Goal: Obtain resource: Obtain resource

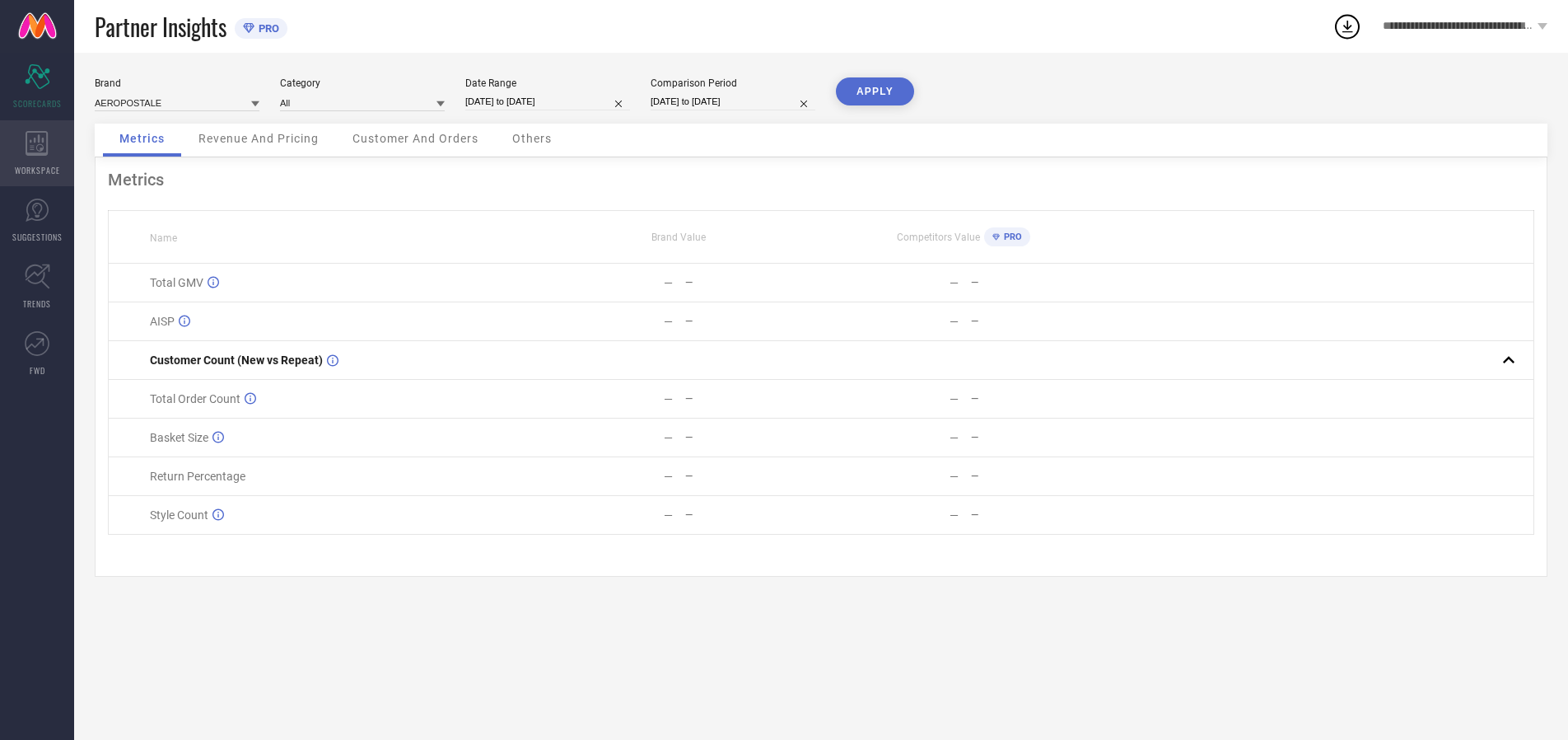
click at [37, 153] on icon at bounding box center [37, 143] width 22 height 25
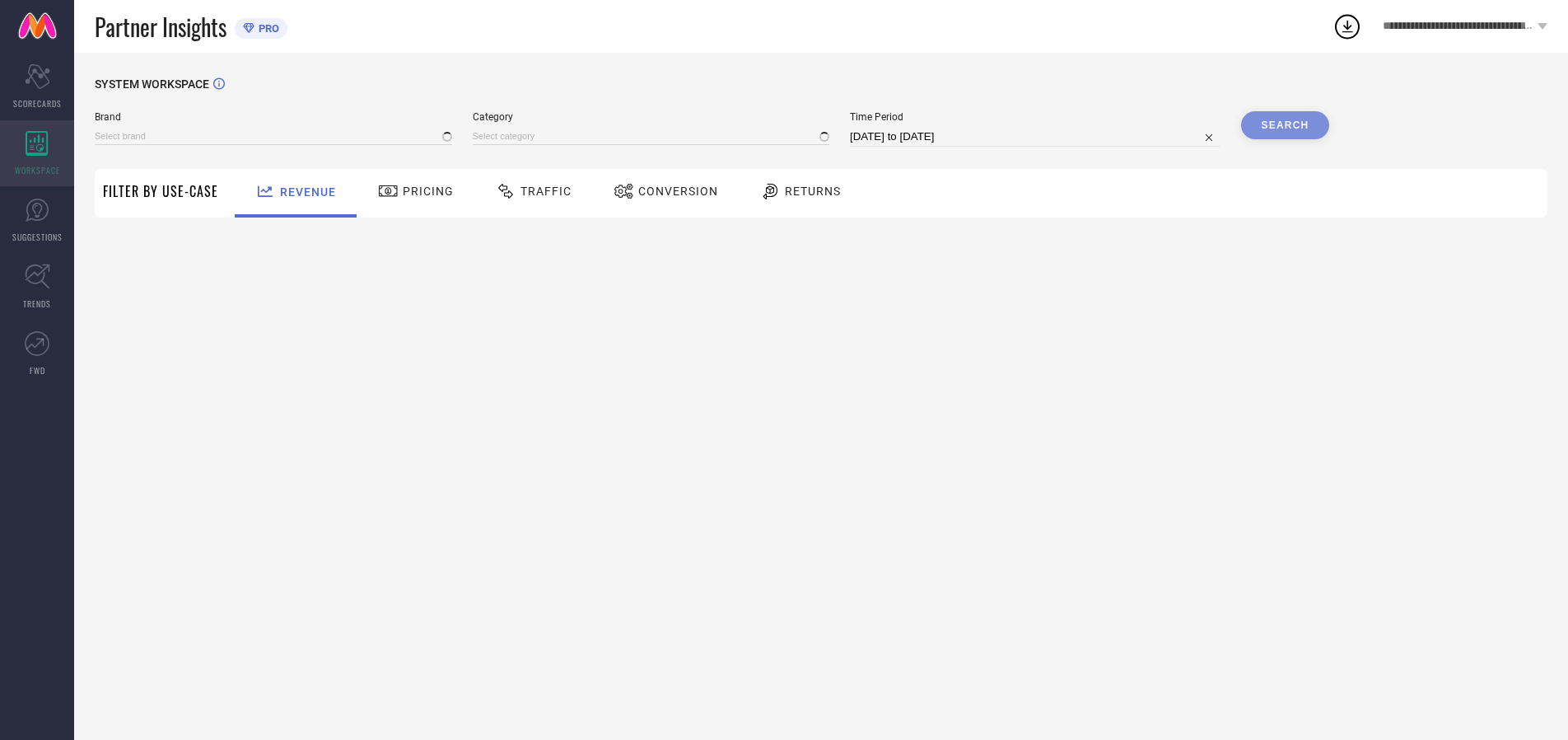
type input "AEROPOSTALE"
type input "All"
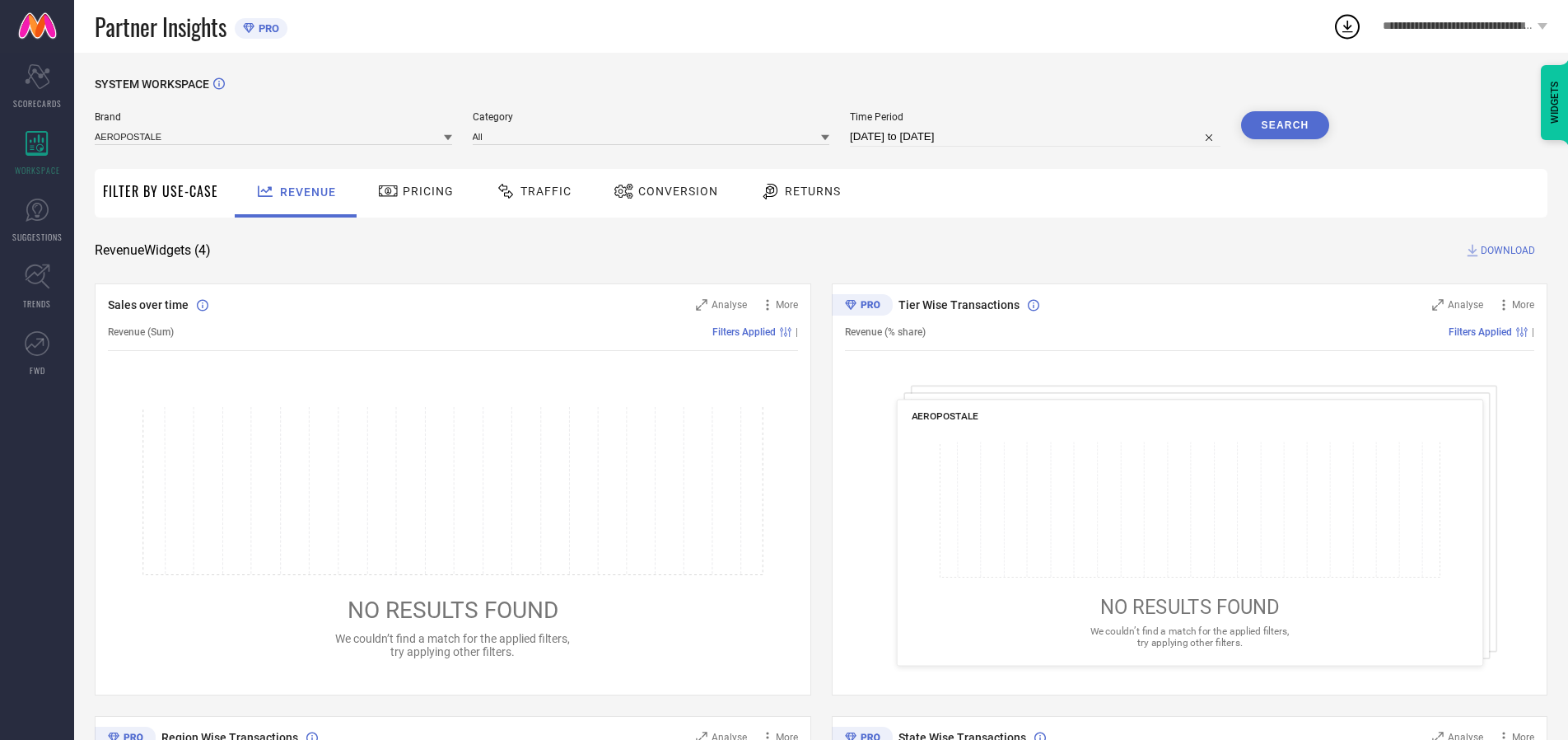
click at [673, 191] on span "Conversion" at bounding box center [679, 190] width 80 height 13
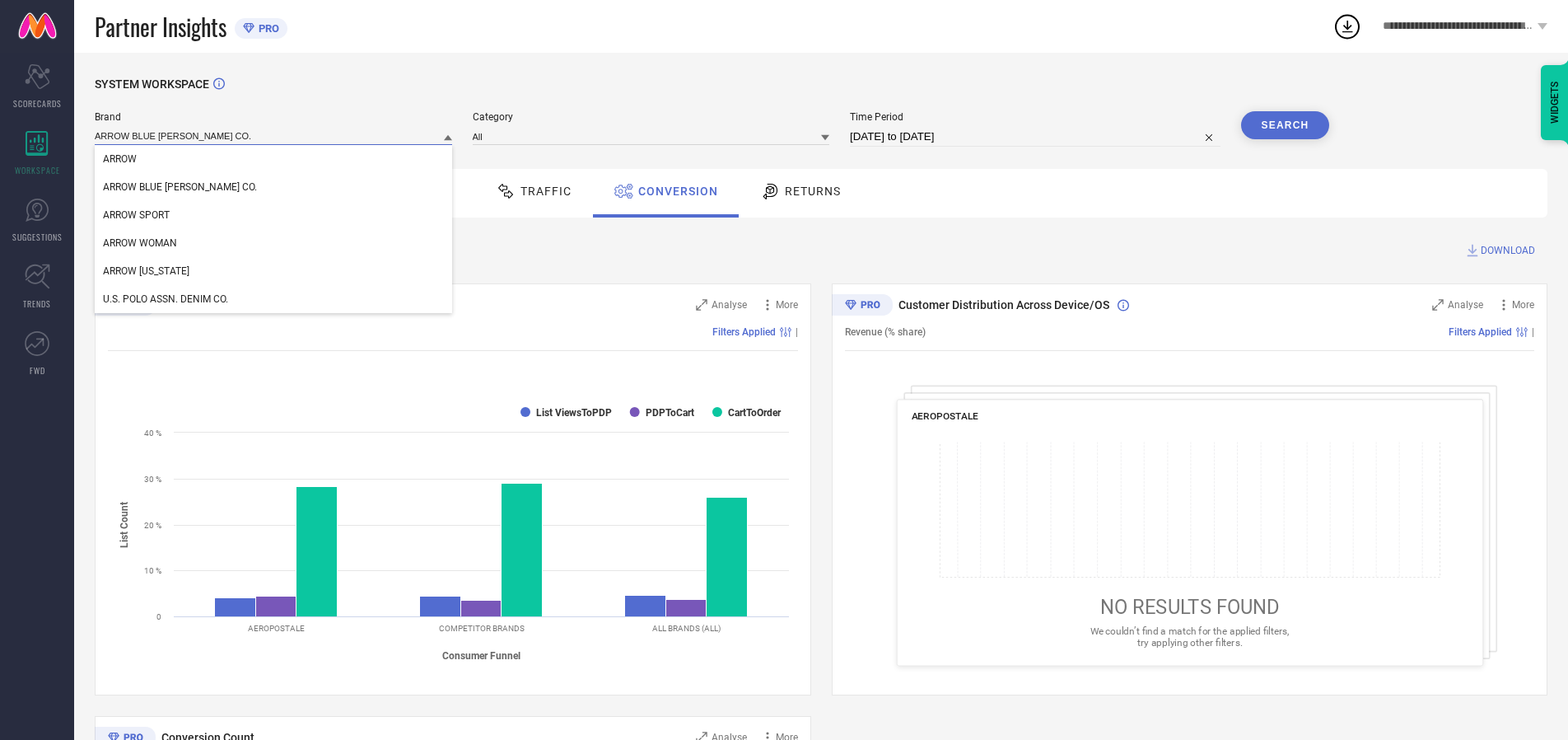
type input "ARROW BLUE [PERSON_NAME] CO."
click at [155, 188] on span "ARROW BLUE [PERSON_NAME] CO." at bounding box center [180, 188] width 154 height 12
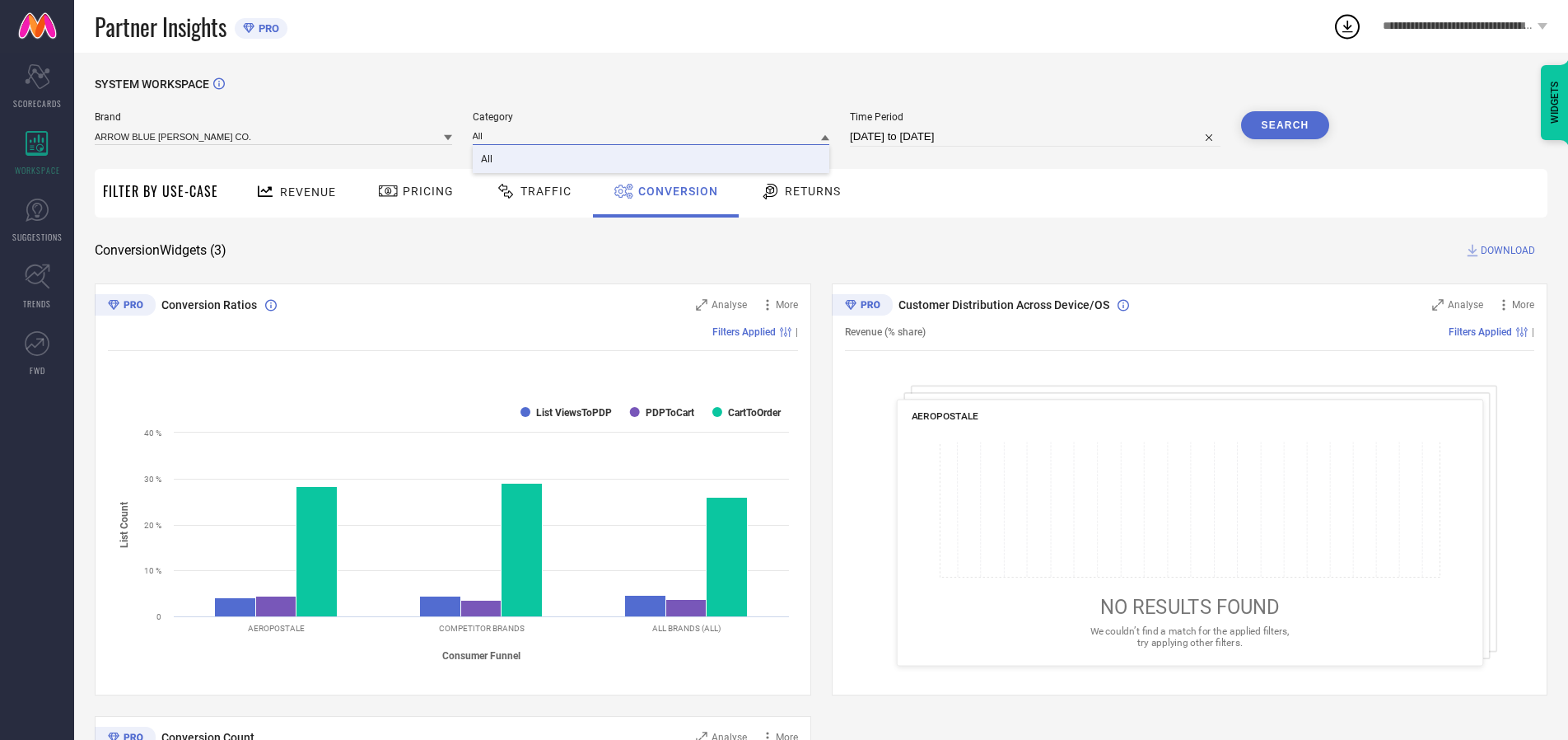
type input "All"
click at [488, 159] on span "All" at bounding box center [487, 159] width 12 height 12
click at [1036, 136] on input "[DATE] to [DATE]" at bounding box center [1035, 136] width 371 height 20
select select "6"
select select "2025"
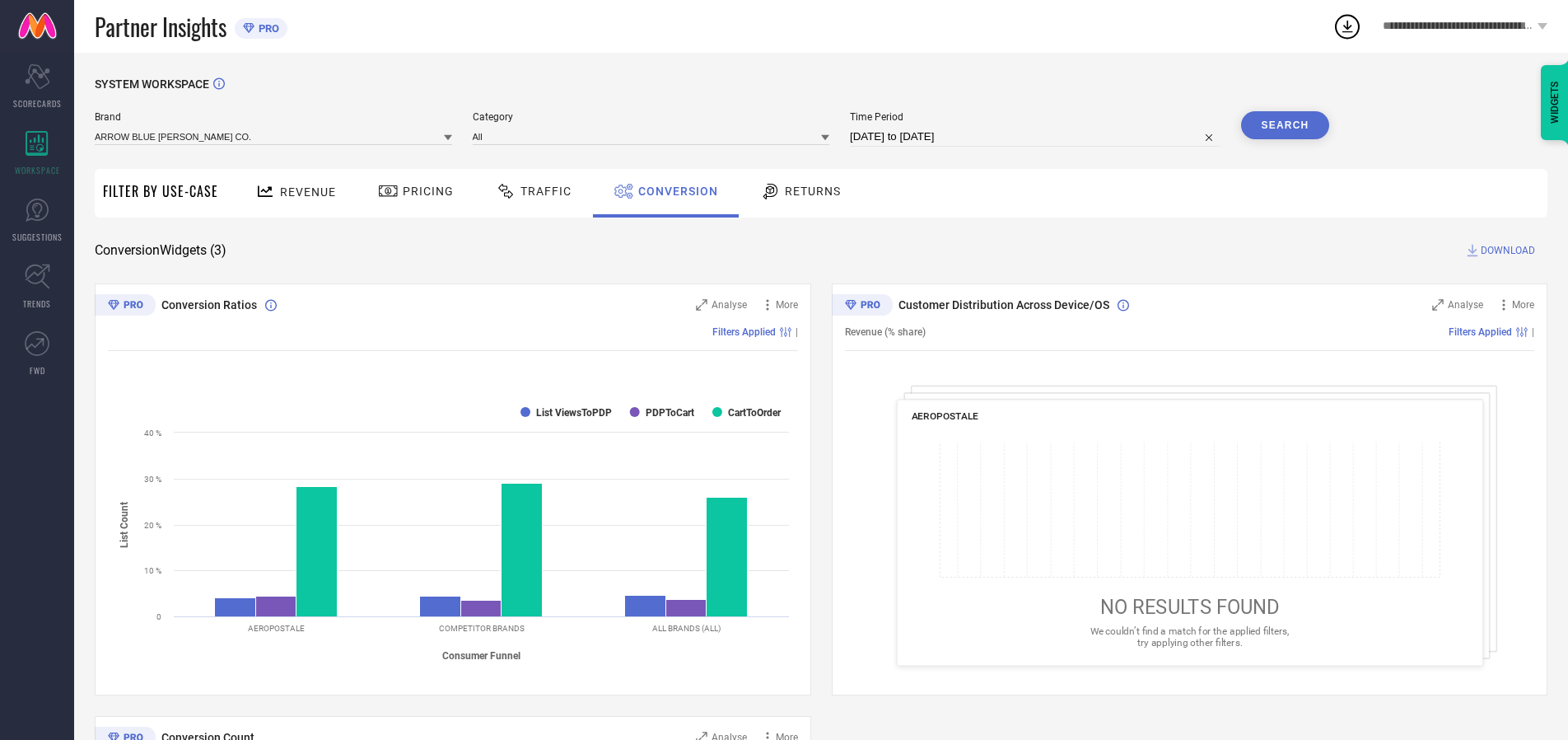
select select "7"
select select "2025"
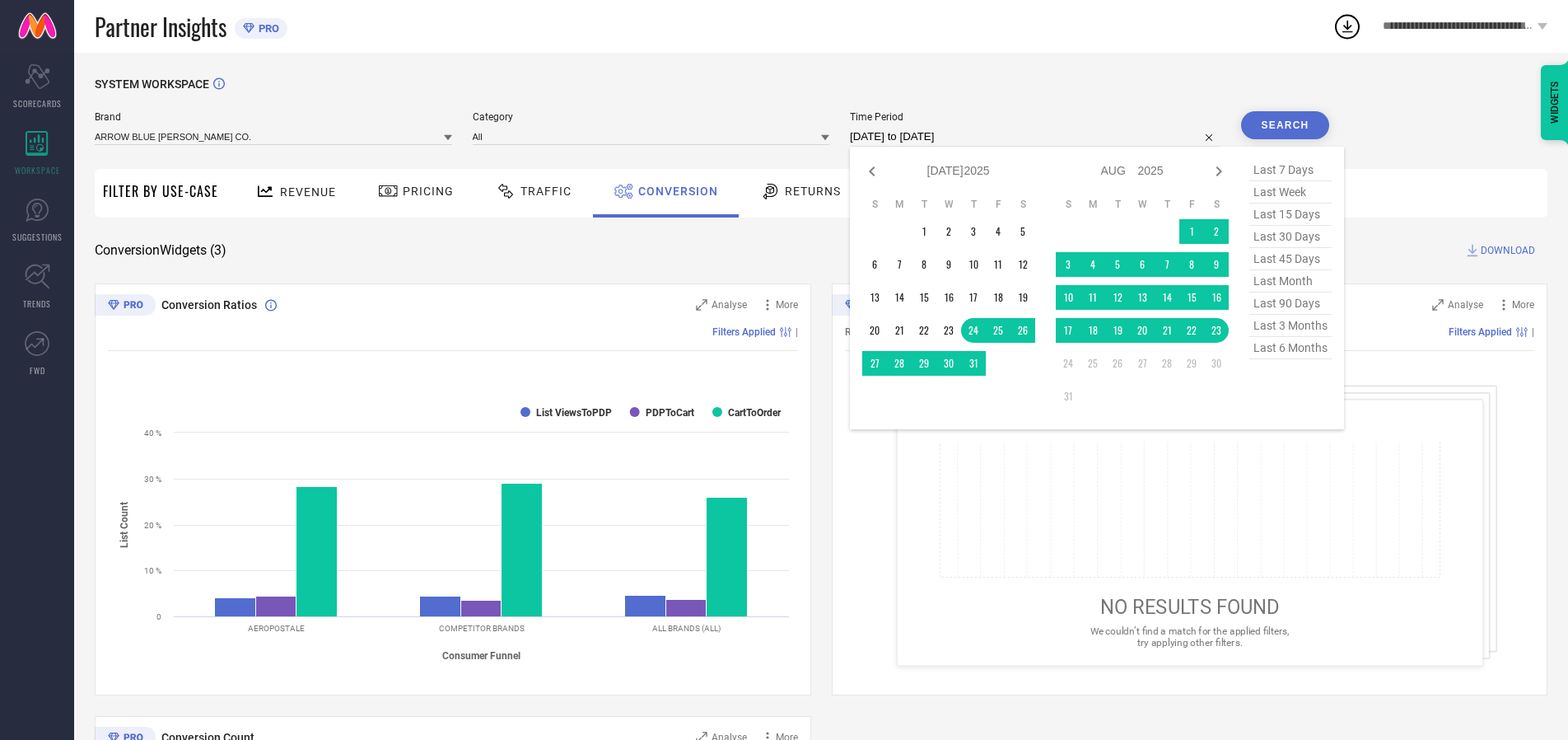
click at [1195, 331] on td "22" at bounding box center [1191, 330] width 25 height 25
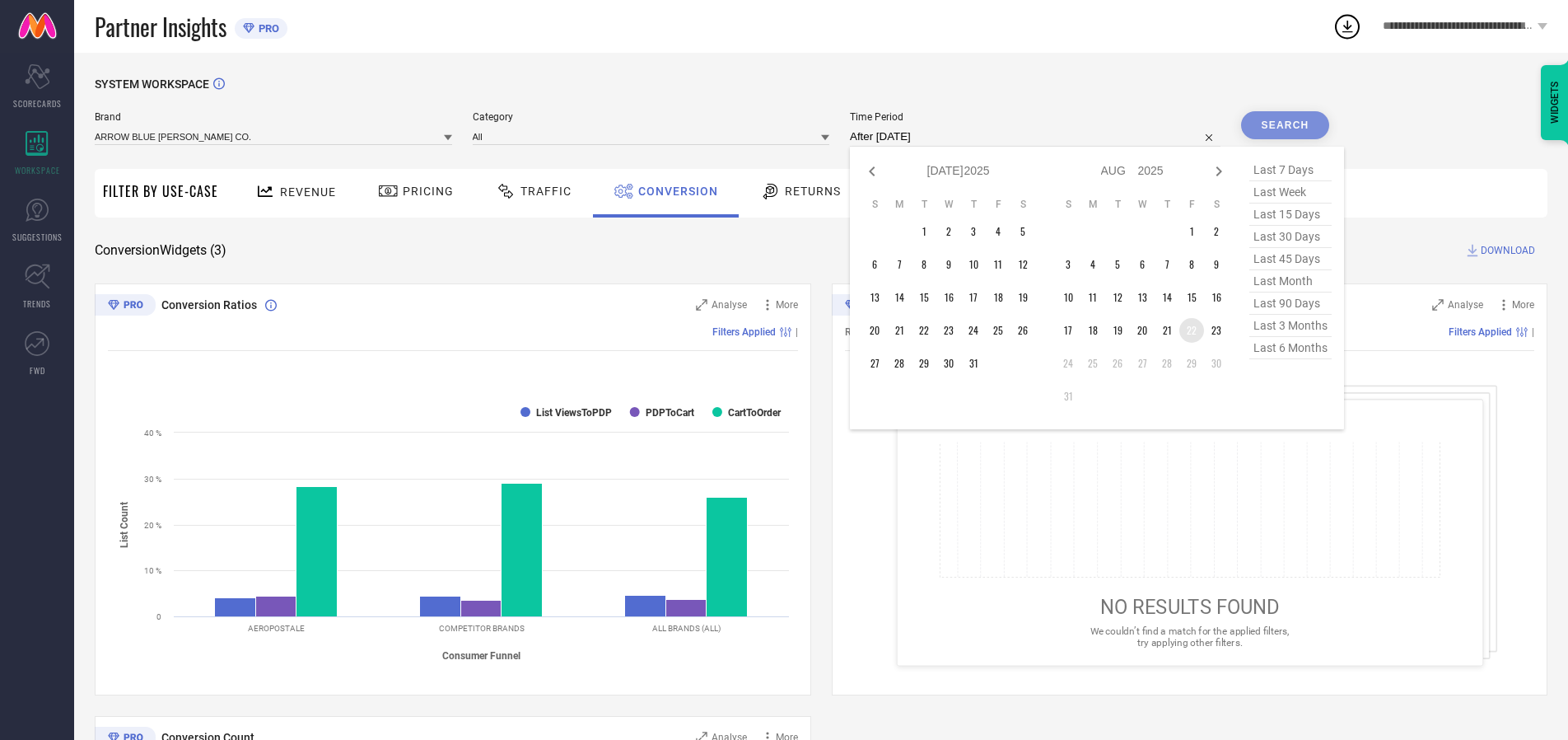
type input "[DATE] to [DATE]"
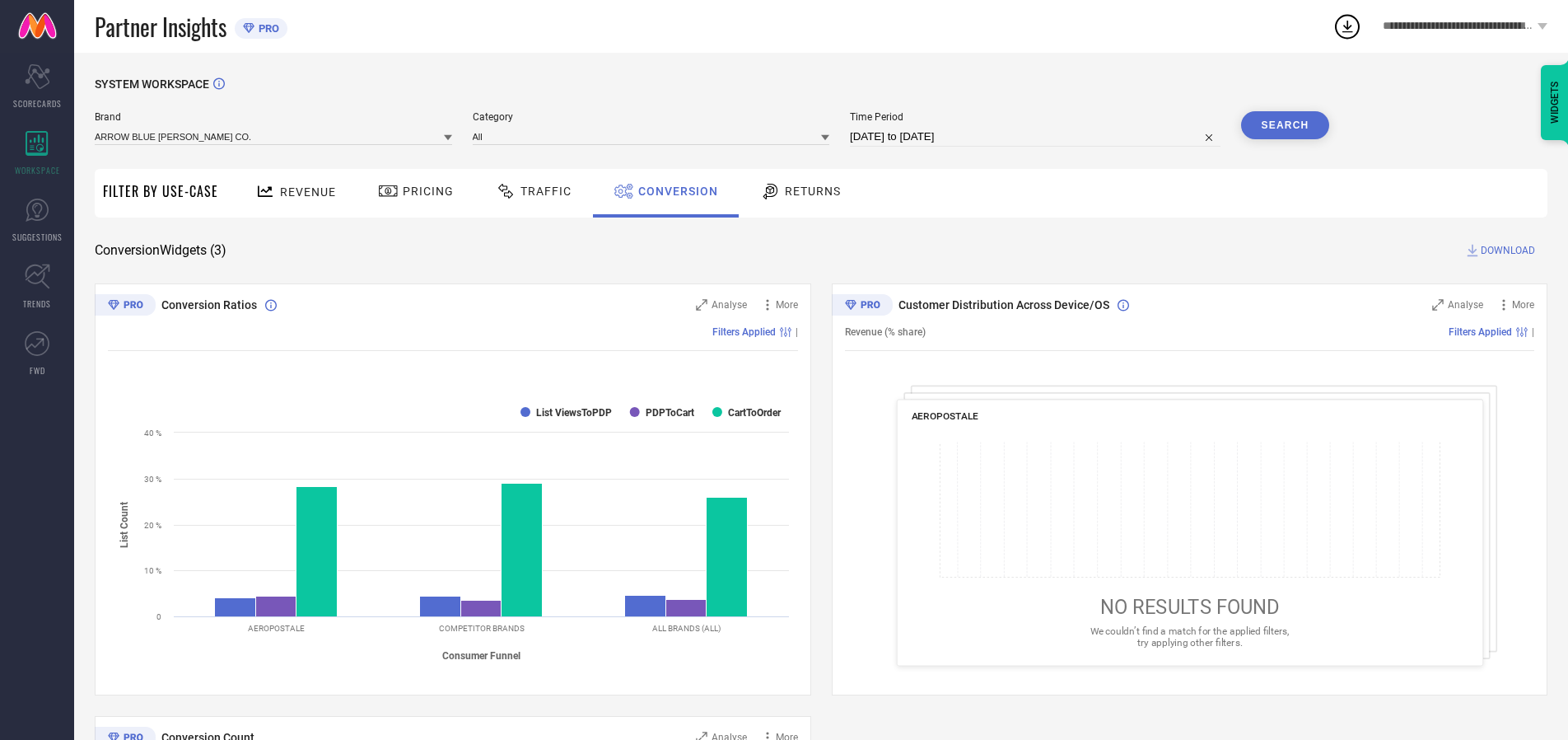
click at [1285, 125] on button "Search" at bounding box center [1286, 124] width 89 height 28
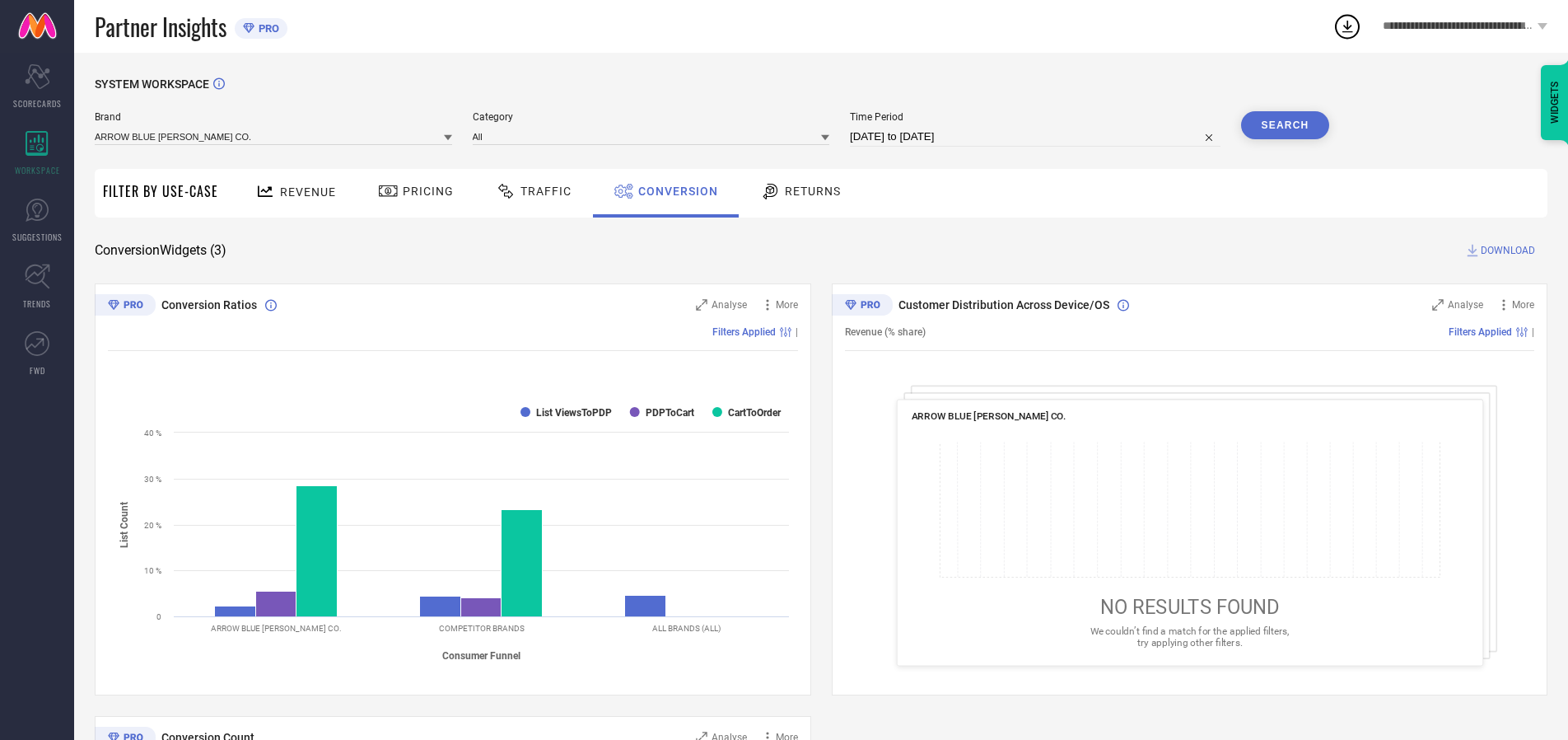
click at [1508, 251] on span "DOWNLOAD" at bounding box center [1508, 250] width 55 height 16
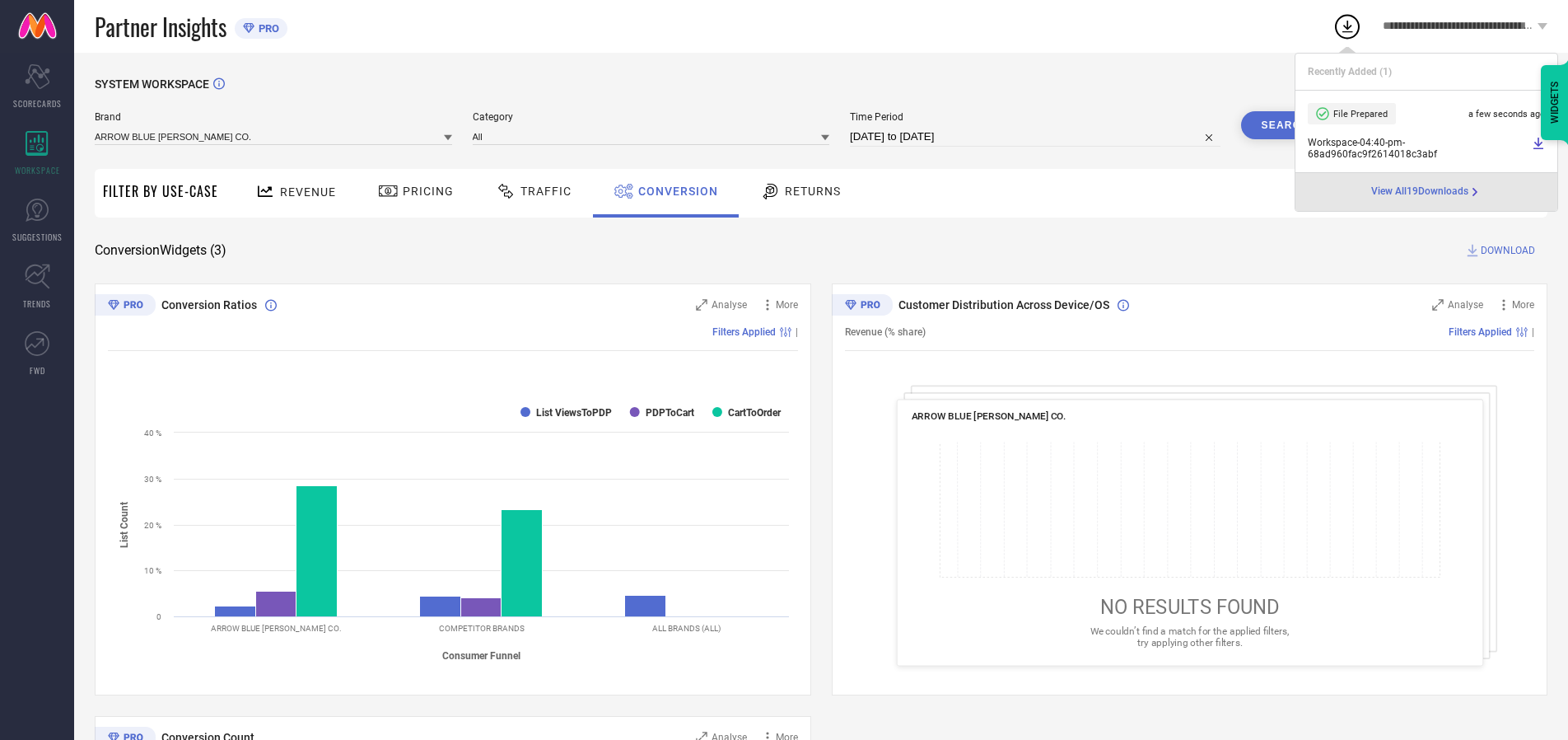
click at [674, 191] on span "Conversion" at bounding box center [679, 190] width 80 height 13
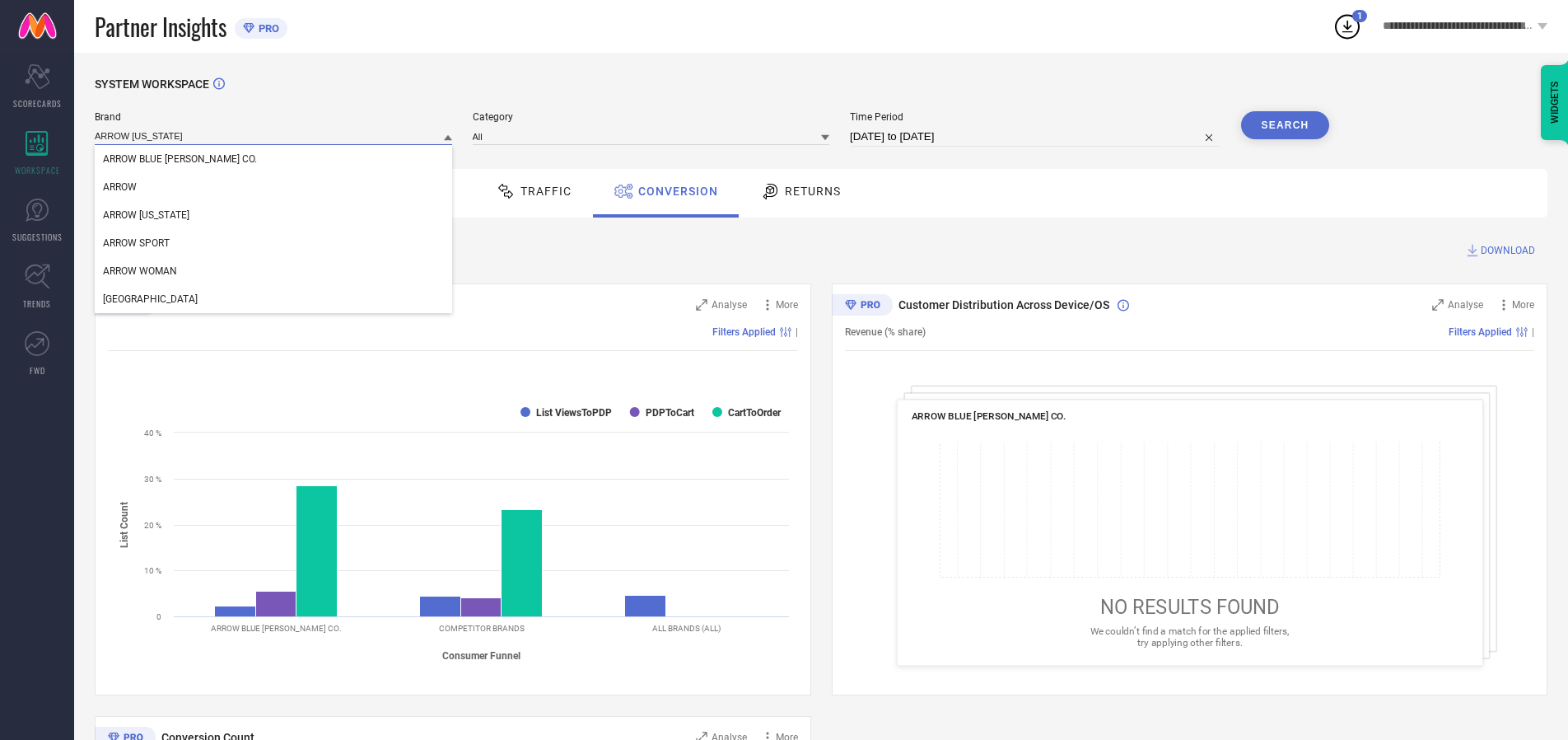
type input "ARROW [US_STATE]"
click at [145, 216] on span "ARROW [US_STATE]" at bounding box center [146, 215] width 86 height 12
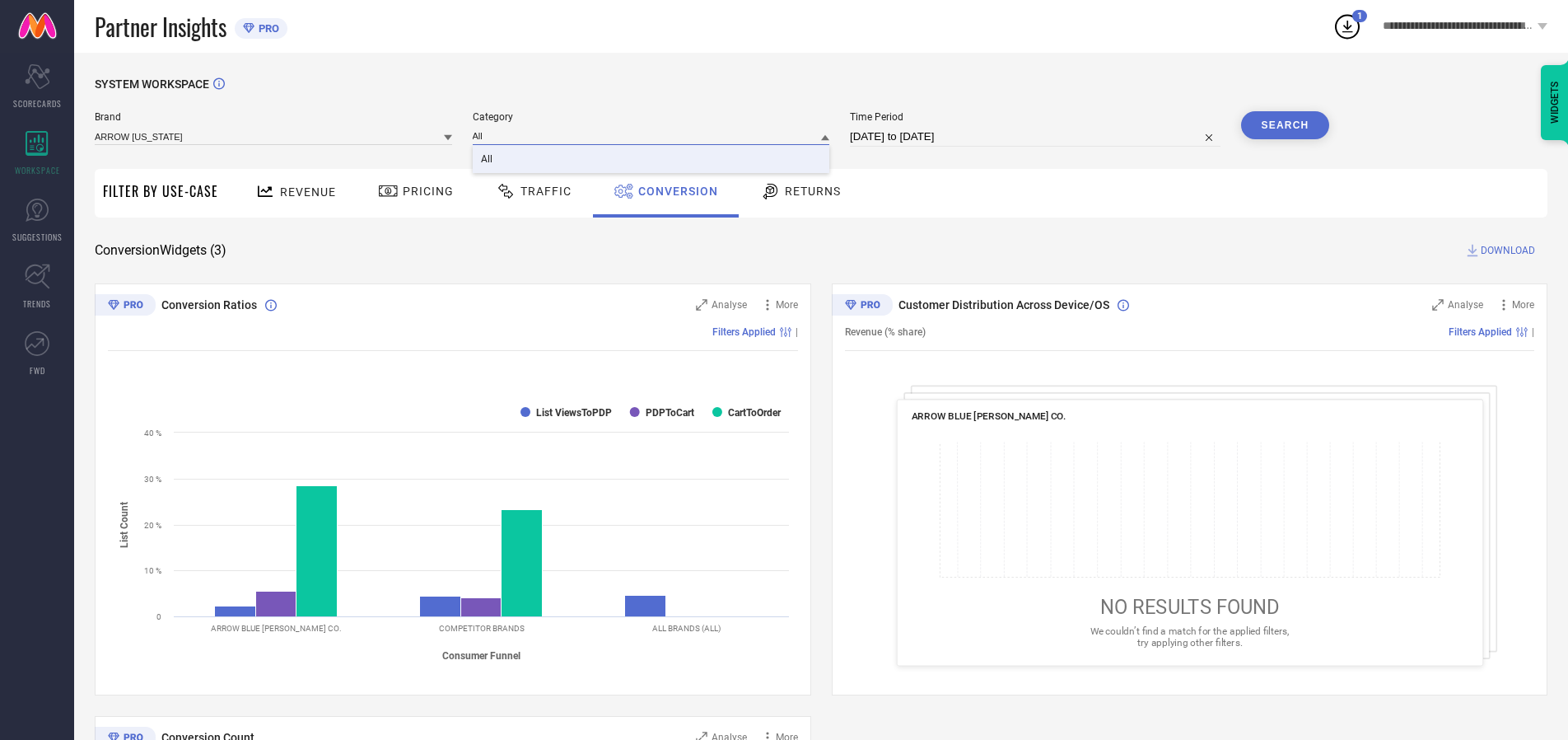
type input "All"
click at [488, 159] on span "All" at bounding box center [487, 159] width 12 height 12
click at [1285, 125] on button "Search" at bounding box center [1286, 124] width 89 height 28
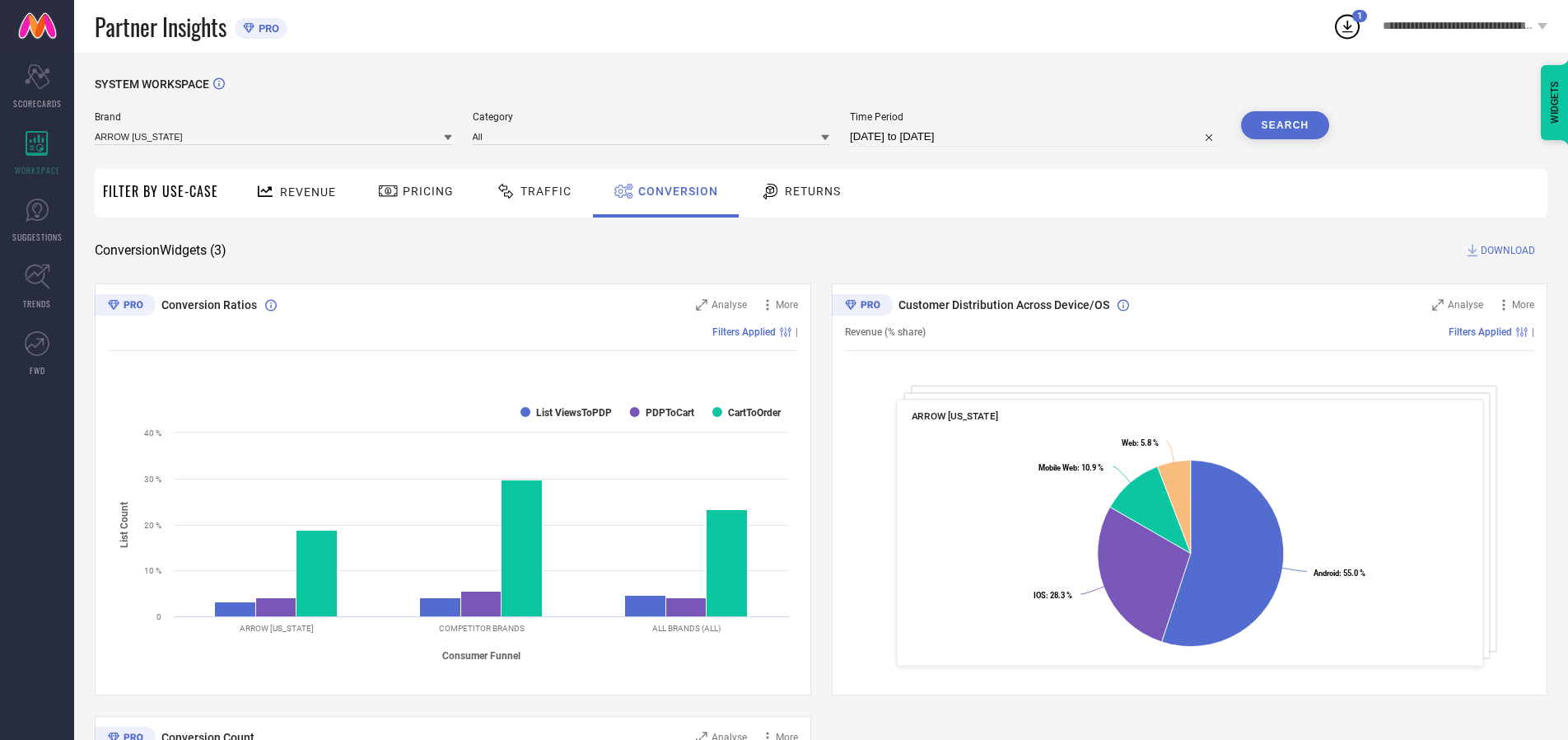
click at [1508, 251] on span "DOWNLOAD" at bounding box center [1508, 250] width 55 height 16
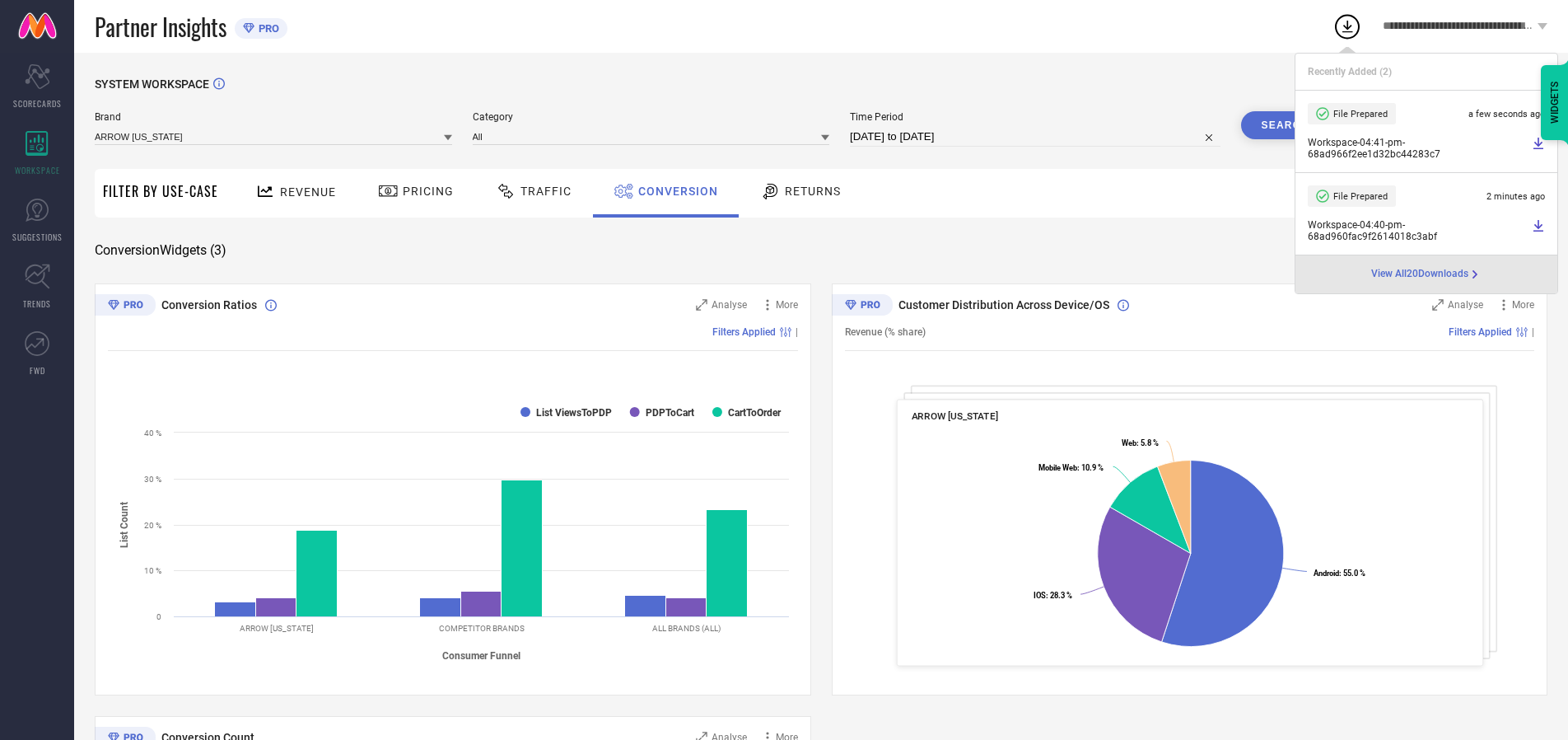
click at [674, 191] on span "Conversion" at bounding box center [679, 190] width 80 height 13
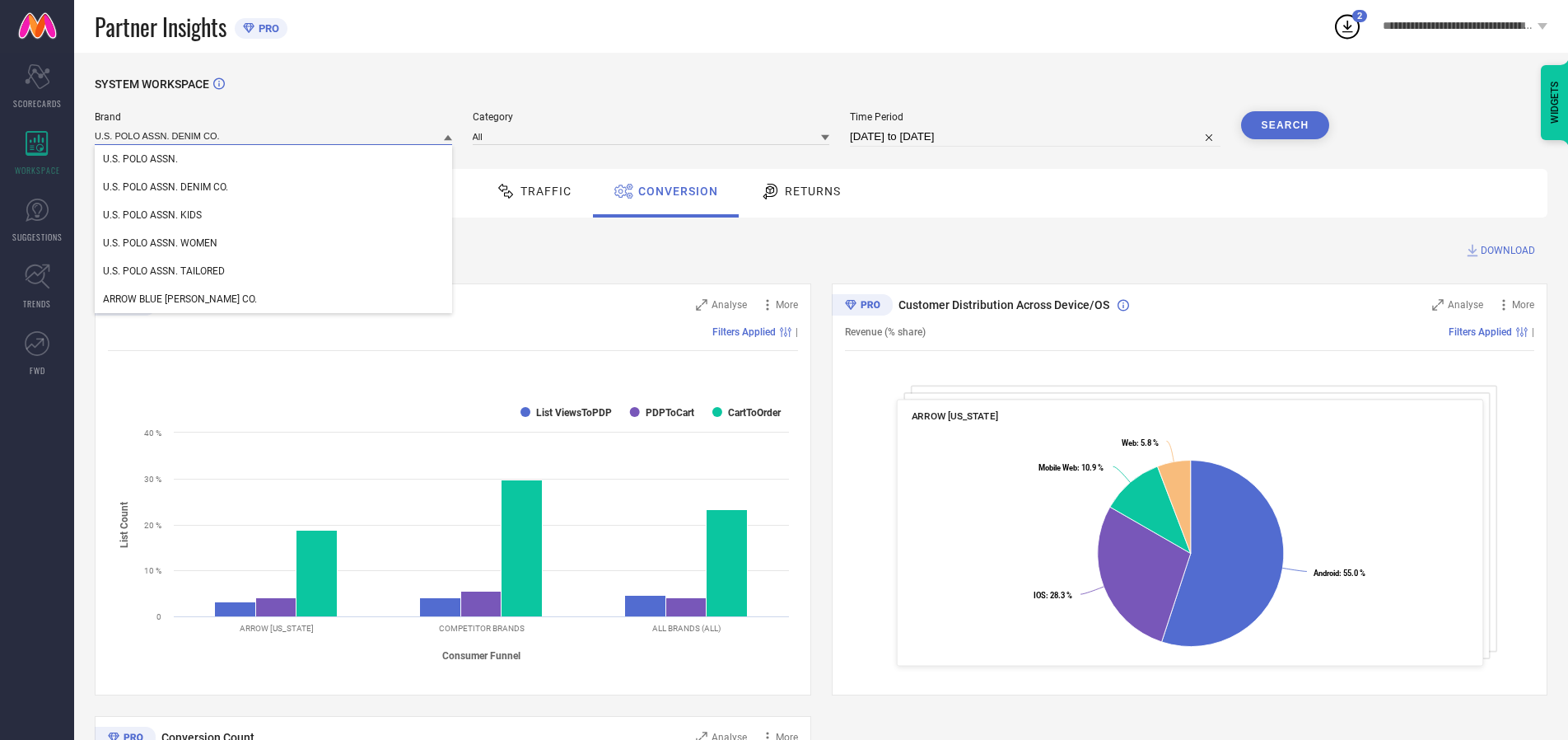
type input "U.S. POLO ASSN. DENIM CO."
click at [165, 188] on span "U.S. POLO ASSN. DENIM CO." at bounding box center [165, 188] width 125 height 12
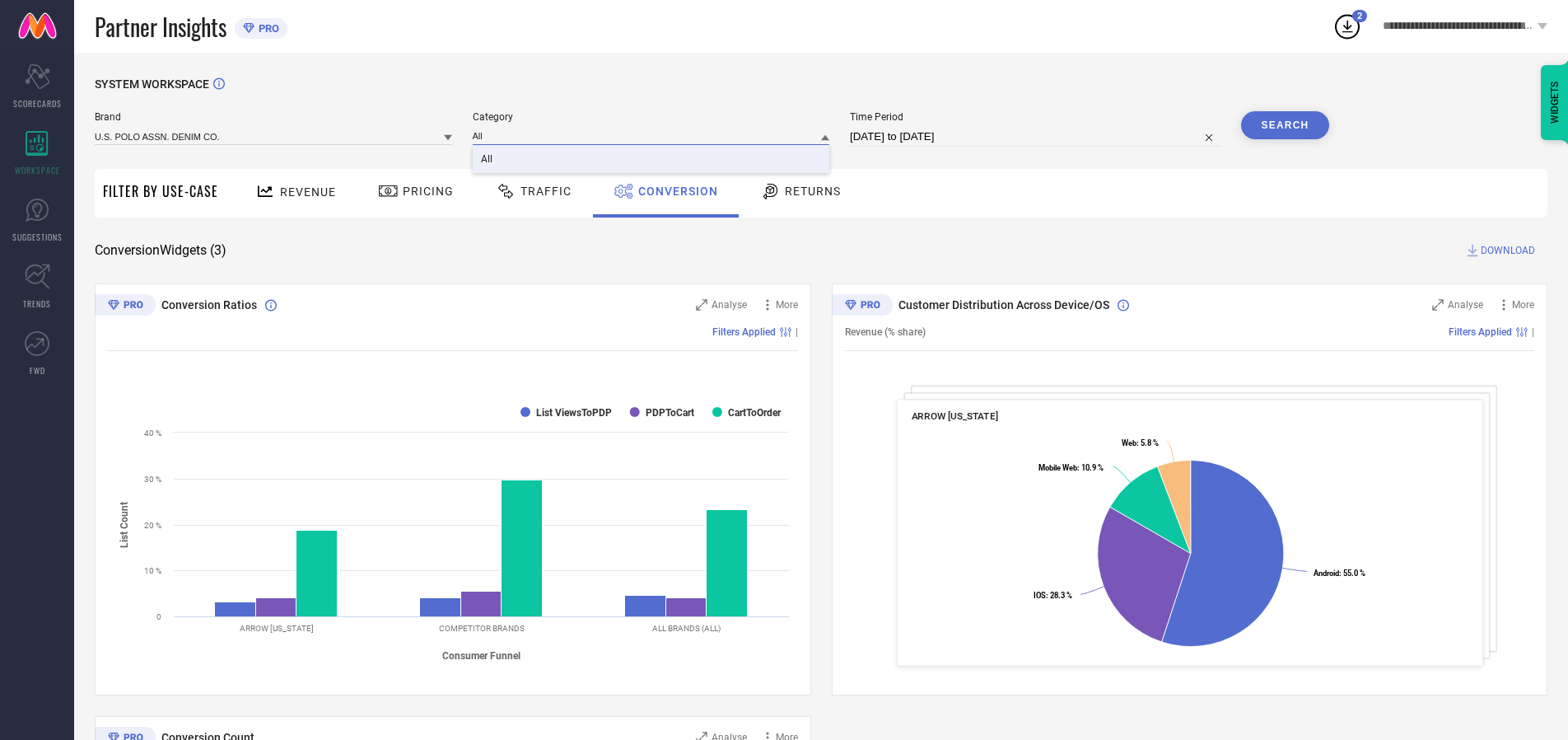
type input "All"
click at [488, 159] on span "All" at bounding box center [487, 159] width 12 height 12
click at [1285, 125] on button "Search" at bounding box center [1286, 124] width 89 height 28
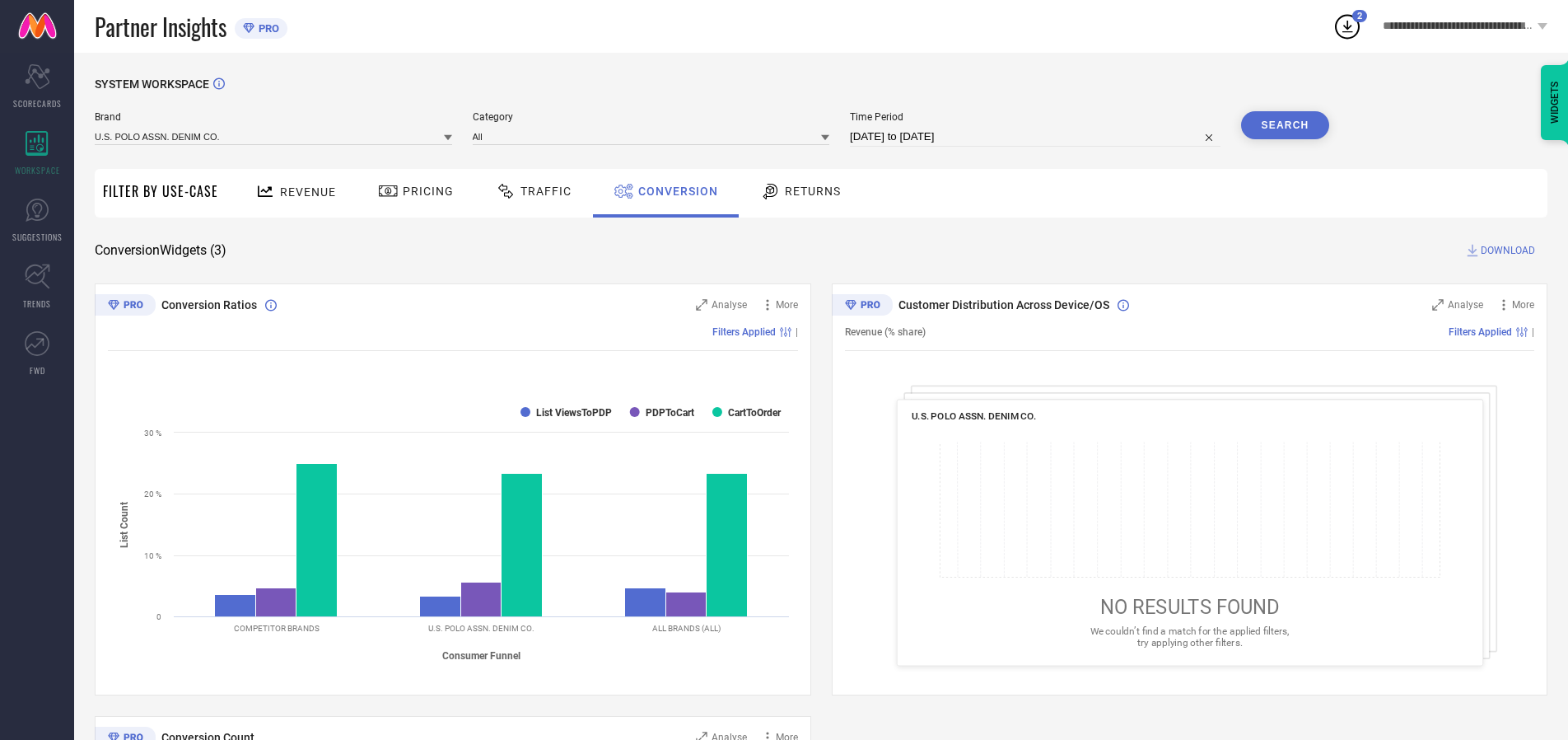
click at [1508, 251] on span "DOWNLOAD" at bounding box center [1508, 250] width 55 height 16
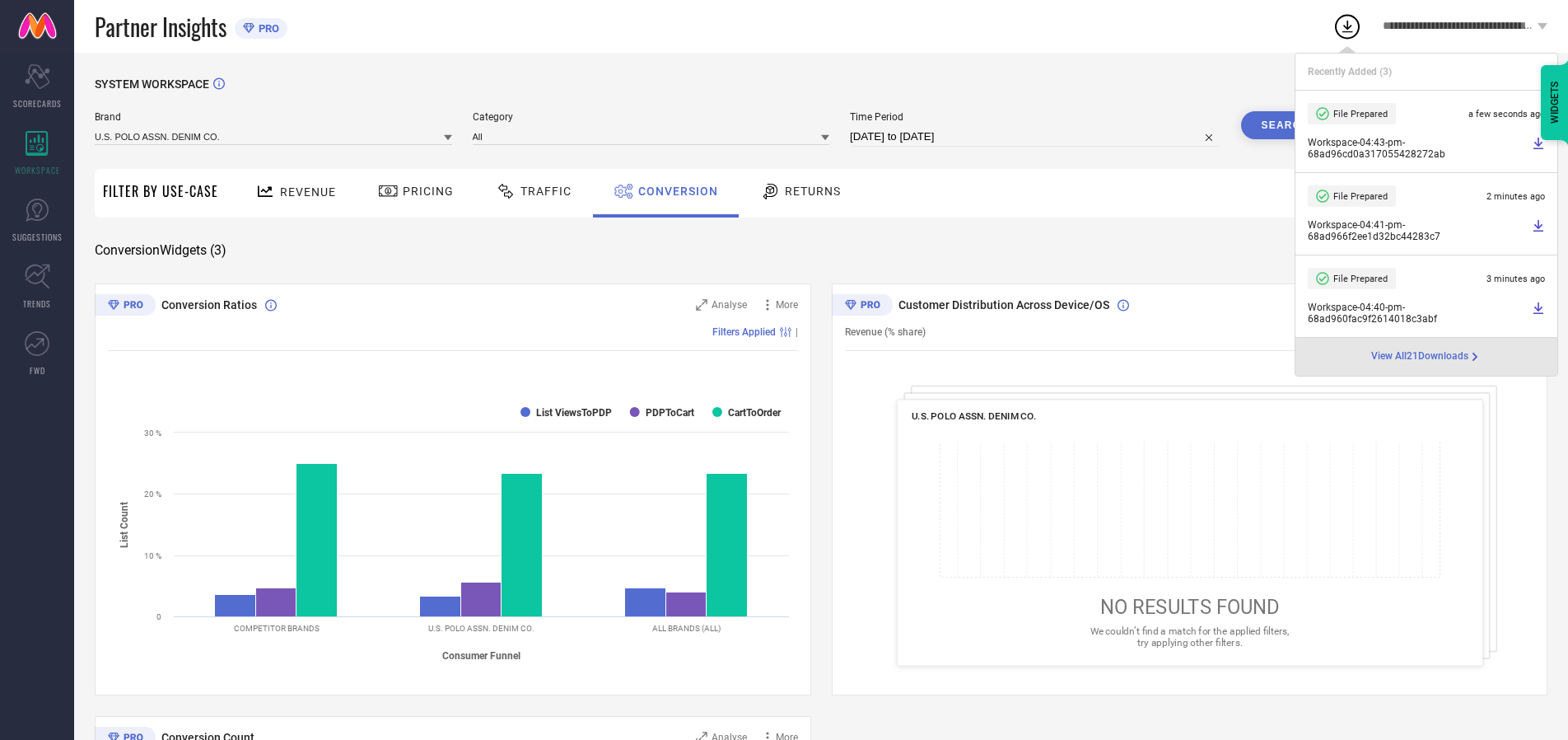
click at [674, 191] on span "Conversion" at bounding box center [679, 190] width 80 height 13
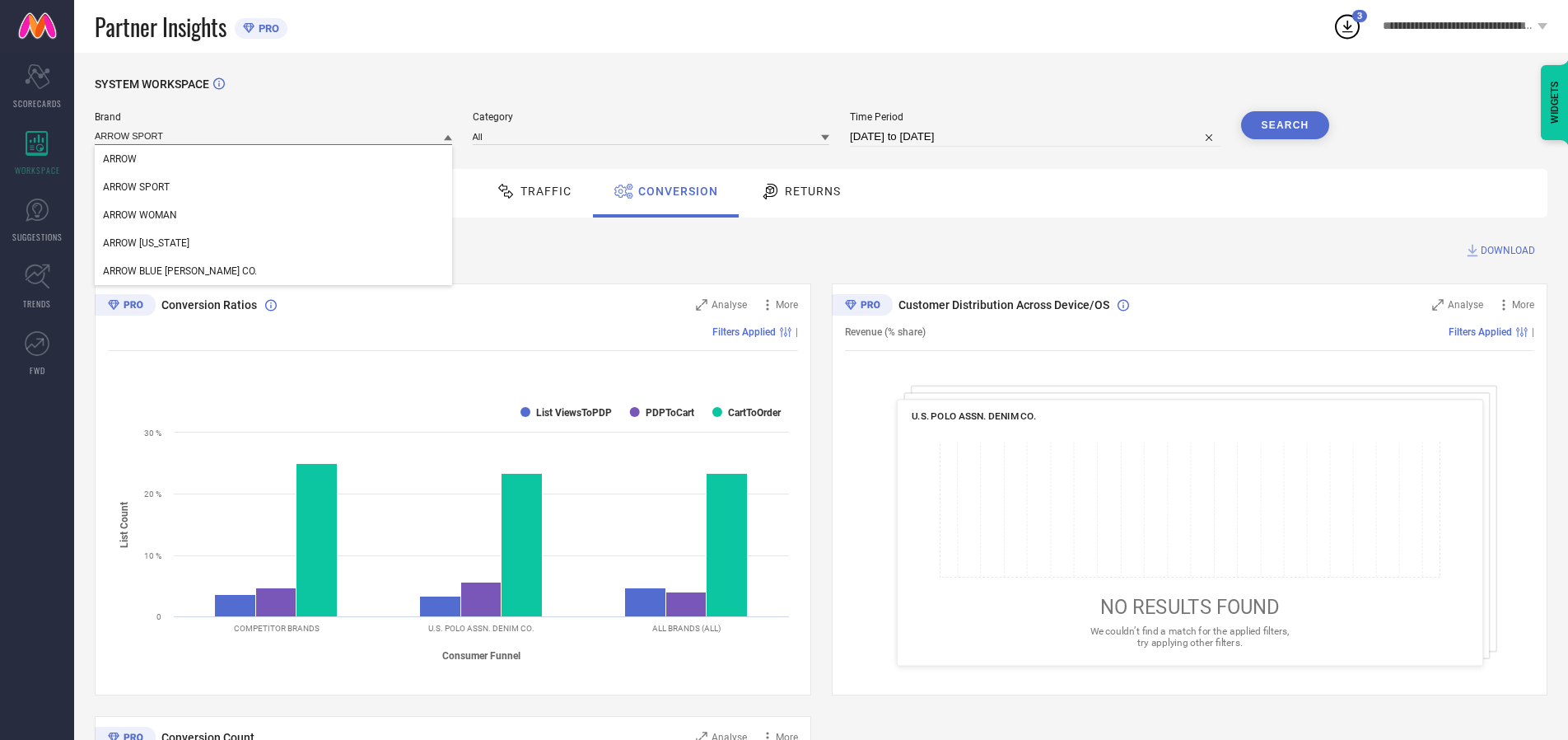
type input "ARROW SPORT"
click at [136, 188] on span "ARROW SPORT" at bounding box center [136, 188] width 67 height 12
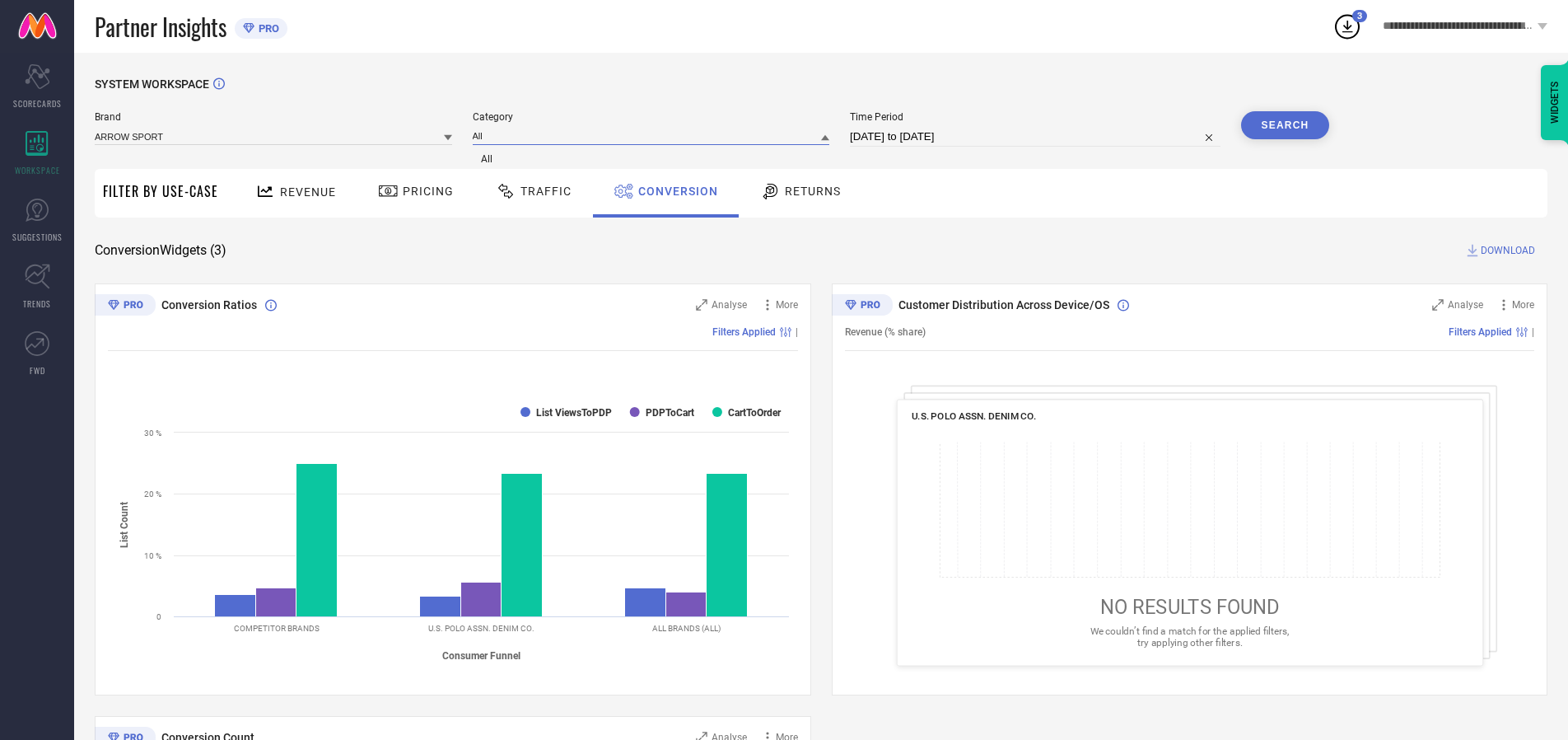
type input "All"
click at [488, 159] on span "All" at bounding box center [487, 159] width 12 height 12
